Goal: Transaction & Acquisition: Purchase product/service

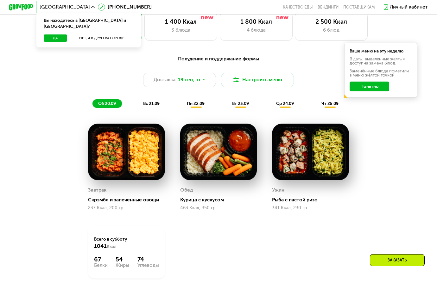
scroll to position [348, 0]
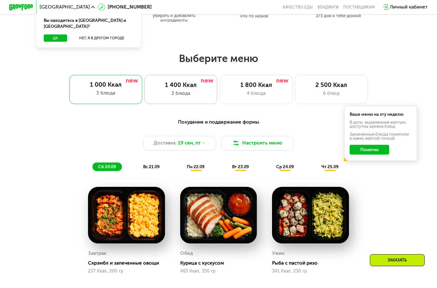
click at [204, 96] on div "3 блюда" at bounding box center [181, 93] width 60 height 7
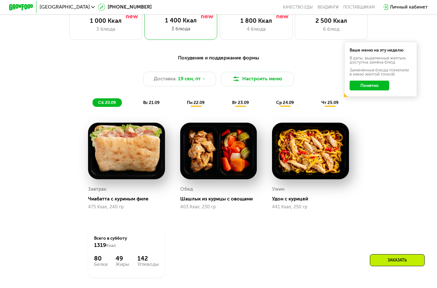
scroll to position [443, 0]
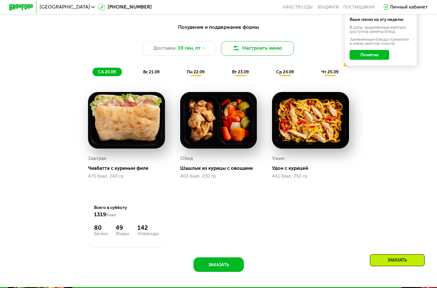
click at [240, 56] on button "Настроить меню" at bounding box center [257, 48] width 73 height 15
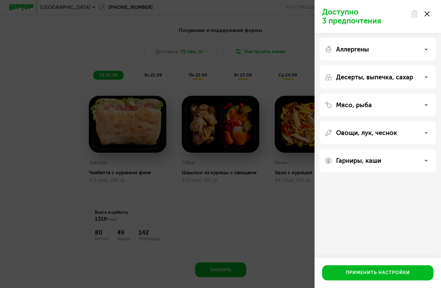
click at [374, 111] on div "Мясо, рыба" at bounding box center [378, 105] width 116 height 23
click at [374, 103] on div "Мясо, рыба" at bounding box center [378, 105] width 106 height 8
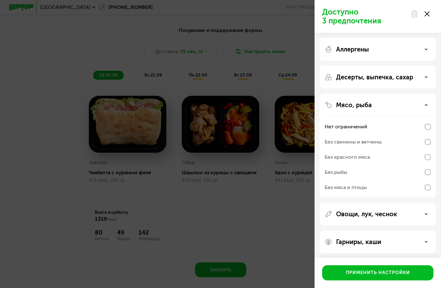
click at [349, 188] on div "Без мяса и птицы" at bounding box center [346, 188] width 42 height 8
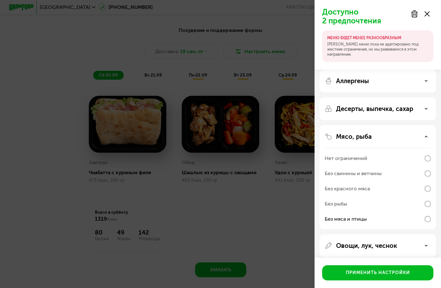
click at [351, 203] on div "Без рыбы" at bounding box center [378, 204] width 106 height 15
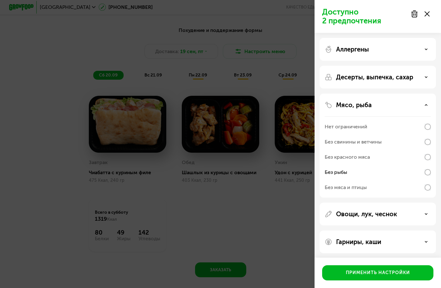
click at [371, 189] on div "Без мяса и птицы" at bounding box center [378, 187] width 106 height 15
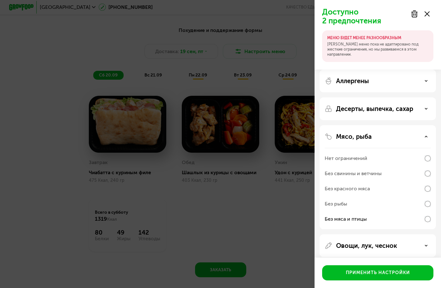
click at [358, 201] on div "Без рыбы" at bounding box center [378, 204] width 106 height 15
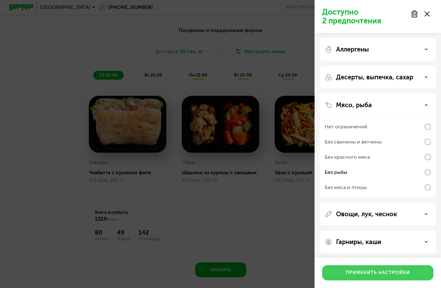
click at [371, 278] on button "Применить настройки" at bounding box center [377, 272] width 111 height 15
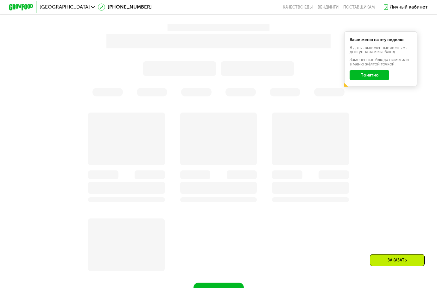
click at [381, 76] on button "Понятно" at bounding box center [369, 75] width 40 height 10
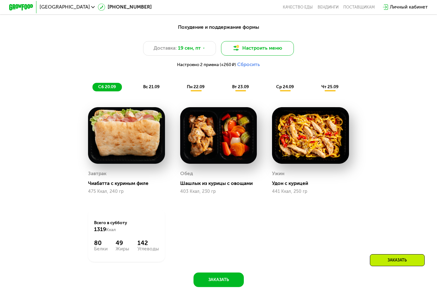
click at [252, 48] on button "Настроить меню" at bounding box center [257, 48] width 73 height 15
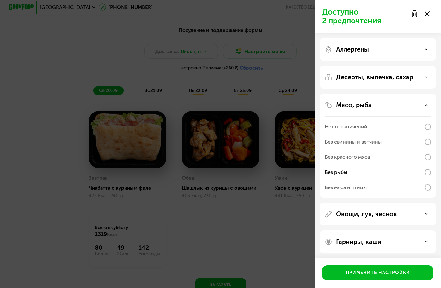
click at [366, 184] on div "Без мяса и птицы" at bounding box center [346, 188] width 42 height 8
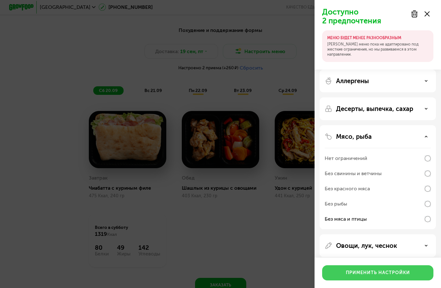
click at [384, 275] on div "Применить настройки" at bounding box center [378, 273] width 64 height 6
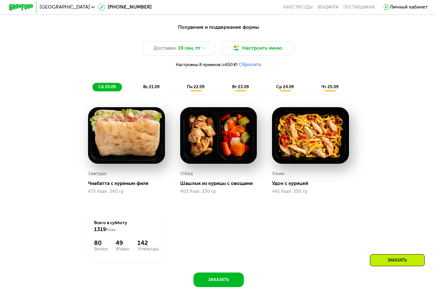
click at [132, 91] on div "сб 20.09 вс 21.09 пн 22.09 вт 23.09 ср 24.09 чт 25.09" at bounding box center [218, 87] width 252 height 9
click at [143, 89] on span "вс 21.09" at bounding box center [151, 86] width 16 height 5
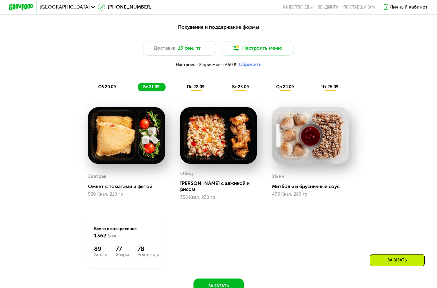
click at [207, 91] on div "пн 22.09" at bounding box center [195, 87] width 29 height 9
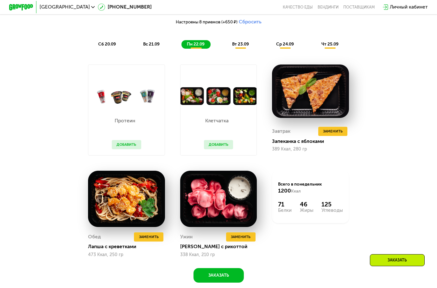
scroll to position [475, 0]
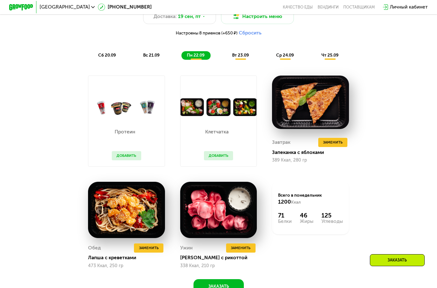
click at [243, 60] on div "вт 23.09" at bounding box center [240, 55] width 28 height 9
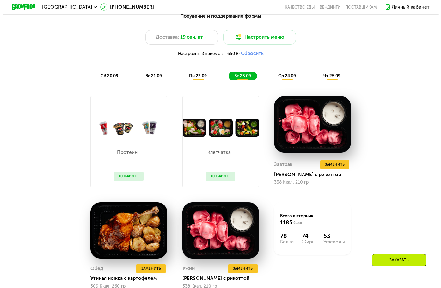
scroll to position [443, 0]
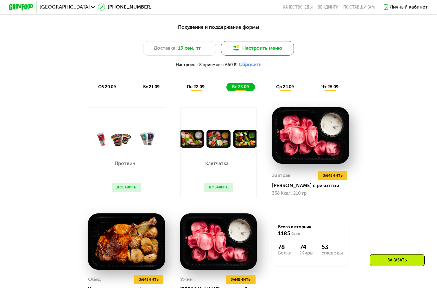
click at [264, 54] on button "Настроить меню" at bounding box center [257, 48] width 73 height 15
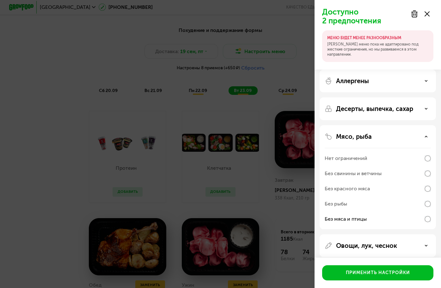
click at [395, 86] on div "Аллергены" at bounding box center [378, 81] width 116 height 23
click at [396, 82] on div "Аллергены" at bounding box center [378, 81] width 106 height 8
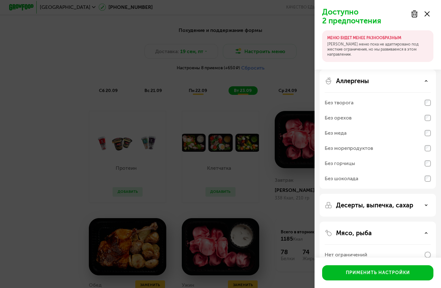
click at [396, 82] on div "Аллергены" at bounding box center [378, 81] width 106 height 8
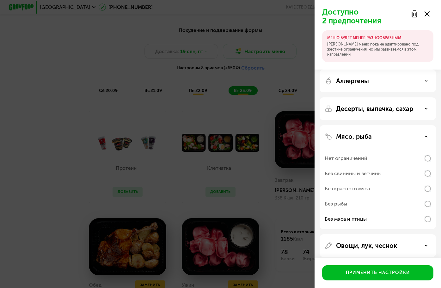
click at [378, 156] on div "Нет ограничений" at bounding box center [378, 158] width 106 height 15
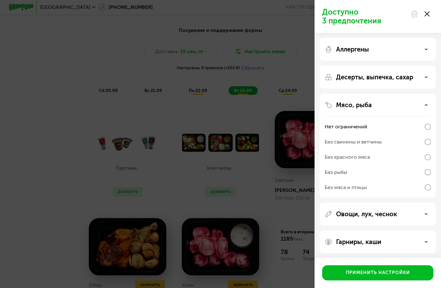
click at [392, 53] on div "Аллергены" at bounding box center [378, 49] width 116 height 23
click at [393, 52] on div "Аллергены" at bounding box center [378, 50] width 106 height 8
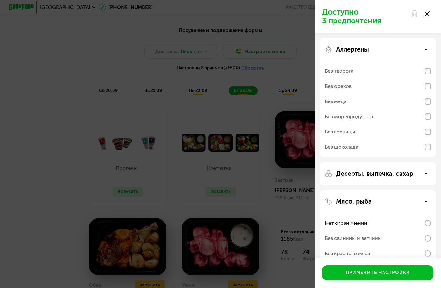
click at [362, 116] on div "Без морепродуктов" at bounding box center [349, 117] width 48 height 8
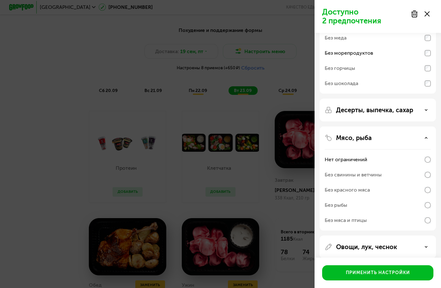
scroll to position [95, 0]
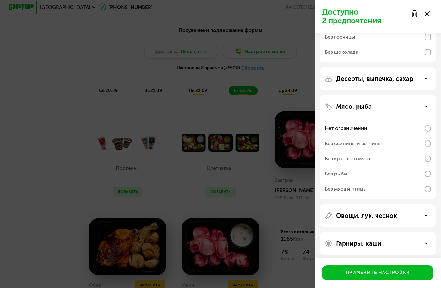
click at [393, 81] on p "Десерты, выпечка, сахар" at bounding box center [374, 79] width 77 height 8
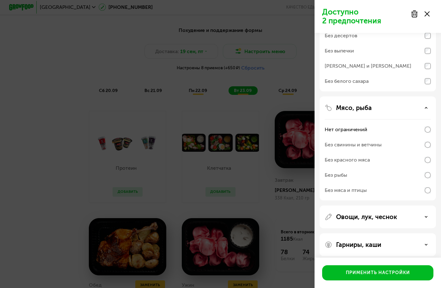
scroll to position [165, 0]
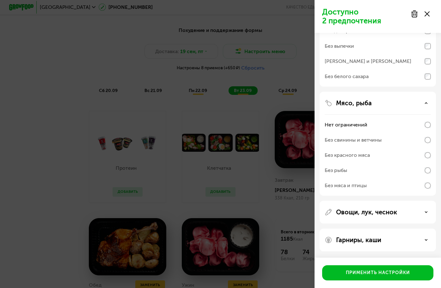
click at [376, 218] on div "Овощи, лук, чеснок" at bounding box center [378, 212] width 116 height 23
click at [376, 217] on div "Овощи, лук, чеснок" at bounding box center [378, 212] width 116 height 23
click at [377, 216] on p "Овощи, лук, чеснок" at bounding box center [366, 213] width 61 height 8
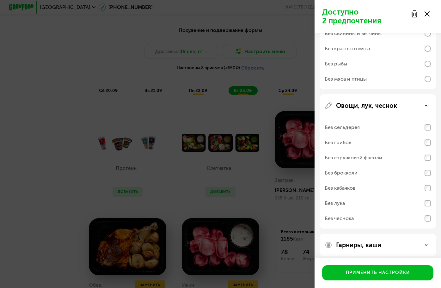
scroll to position [276, 0]
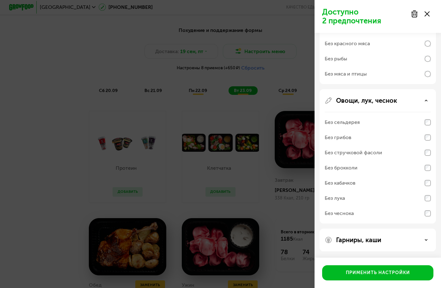
click at [361, 239] on p "Гарниры, каши" at bounding box center [358, 240] width 45 height 8
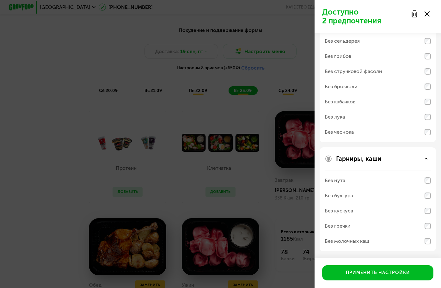
click at [362, 70] on div "Без стручковой фасоли" at bounding box center [354, 72] width 58 height 8
click at [360, 84] on div "Без брокколи" at bounding box center [378, 86] width 106 height 15
click at [360, 101] on div "Без кабачков" at bounding box center [378, 101] width 106 height 15
click at [369, 106] on div "Без кабачков" at bounding box center [378, 101] width 106 height 15
click at [430, 122] on div "Без лука" at bounding box center [378, 116] width 106 height 15
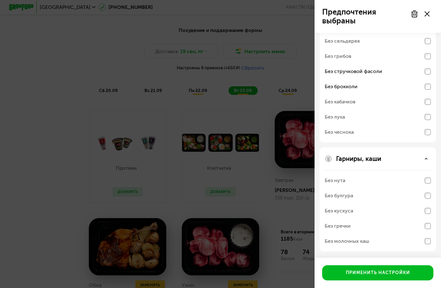
click at [428, 106] on div "Без кабачков" at bounding box center [378, 101] width 106 height 15
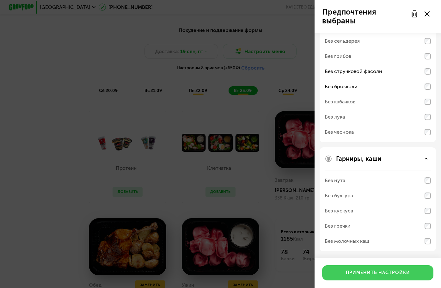
drag, startPoint x: 349, startPoint y: 282, endPoint x: 350, endPoint y: 279, distance: 3.3
click at [350, 280] on div "Применить настройки" at bounding box center [378, 273] width 127 height 30
click at [352, 276] on div "Применить настройки" at bounding box center [378, 273] width 64 height 6
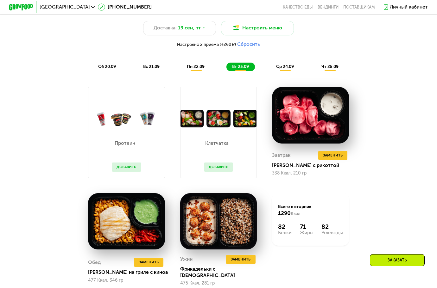
scroll to position [475, 0]
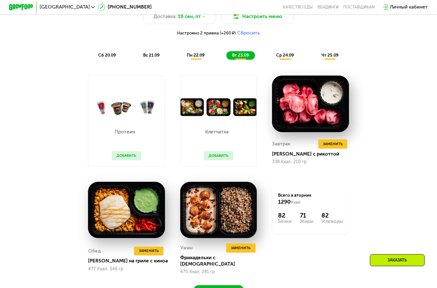
click at [193, 58] on span "пн 22.09" at bounding box center [196, 55] width 18 height 5
